Goal: Contribute content: Contribute content

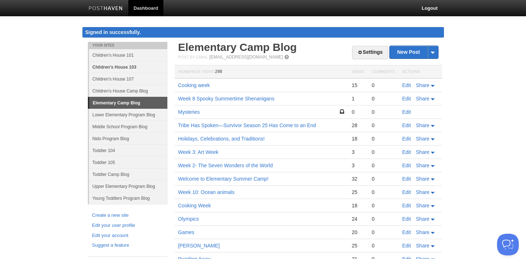
click at [125, 67] on link "Children's House 103" at bounding box center [128, 67] width 78 height 12
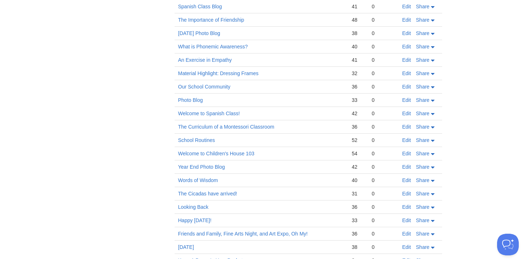
scroll to position [428, 0]
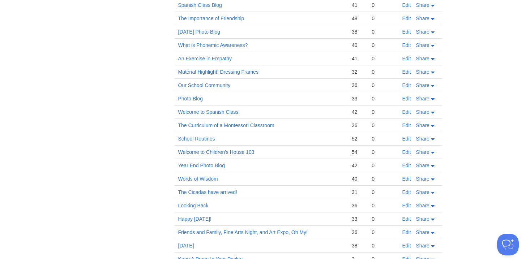
click at [207, 150] on link "Welcome to Children's House 103" at bounding box center [216, 152] width 76 height 6
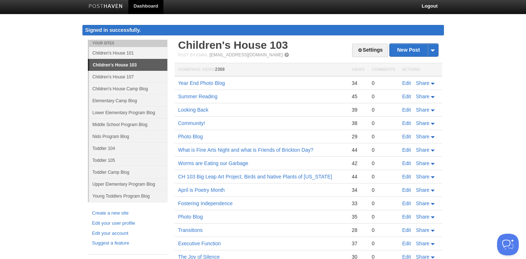
scroll to position [0, 0]
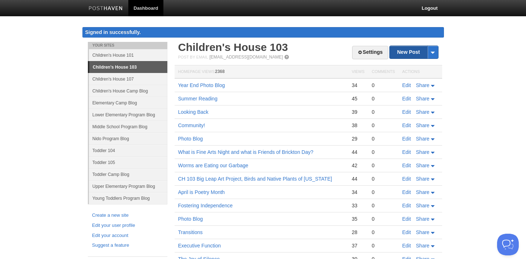
click at [414, 49] on link "New Post" at bounding box center [413, 52] width 48 height 13
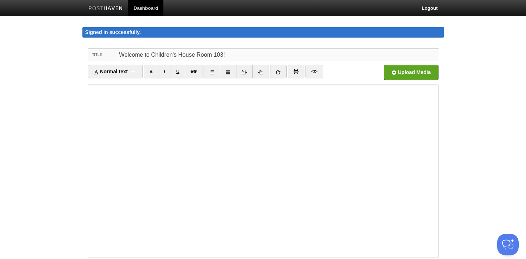
type input "Welcome to Children's House Room 103!"
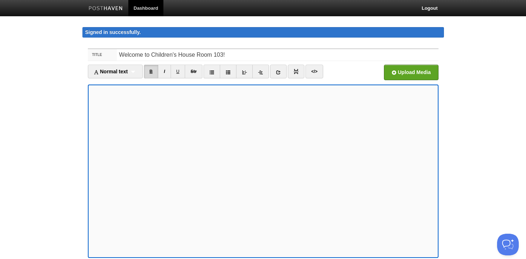
click at [152, 69] on link "B" at bounding box center [151, 72] width 15 height 14
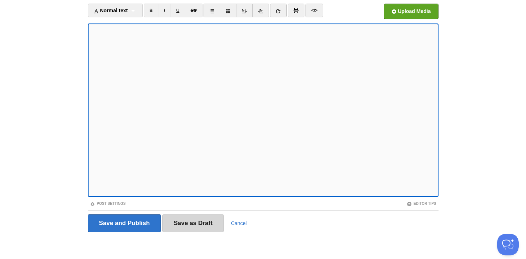
click at [204, 223] on input "Save as Draft" at bounding box center [192, 223] width 61 height 18
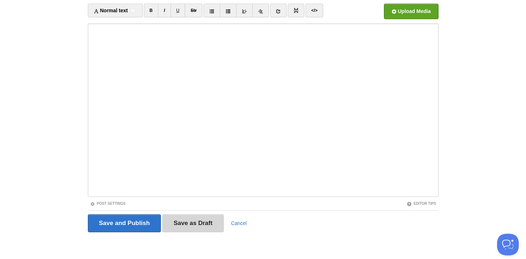
click at [207, 219] on input "Save as Draft" at bounding box center [192, 223] width 61 height 18
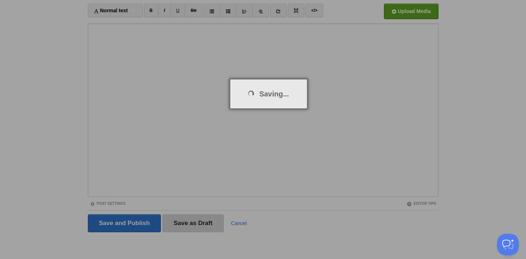
scroll to position [42, 0]
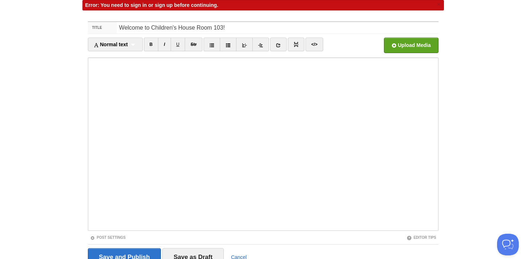
click at [235, 256] on link "Cancel" at bounding box center [239, 257] width 16 height 6
